Goal: Find specific page/section: Find specific page/section

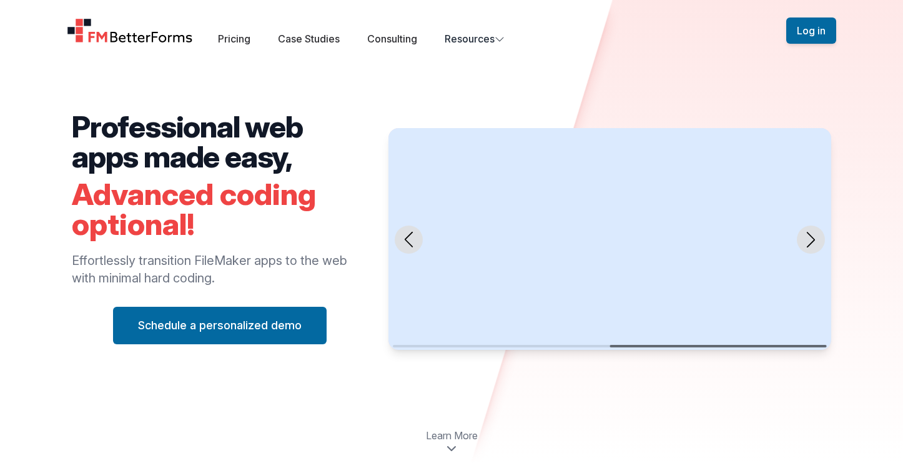
click at [413, 38] on link "Consulting" at bounding box center [392, 38] width 50 height 12
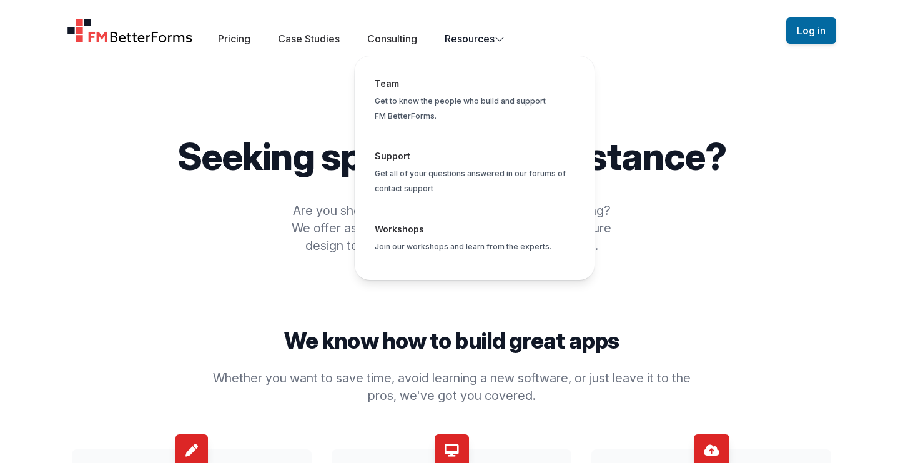
click at [473, 42] on button "Resources Team Get to know the people who build and support FM BetterForms. Sup…" at bounding box center [474, 38] width 60 height 15
click at [489, 37] on button "Resources Team Get to know the people who build and support FM BetterForms. Sup…" at bounding box center [474, 38] width 60 height 15
